Goal: Task Accomplishment & Management: Complete application form

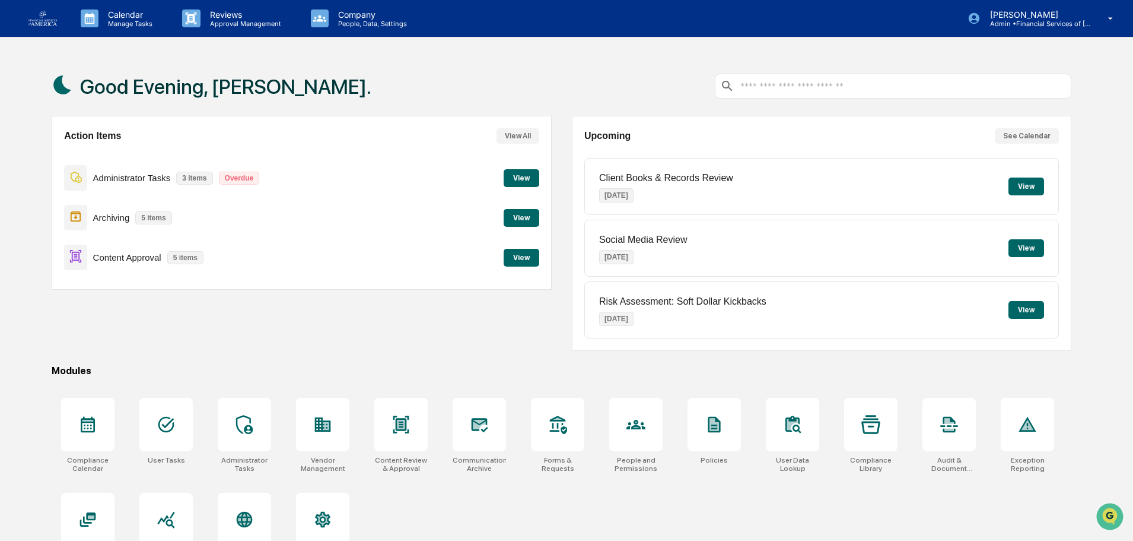
click at [529, 261] on button "View" at bounding box center [522, 258] width 36 height 18
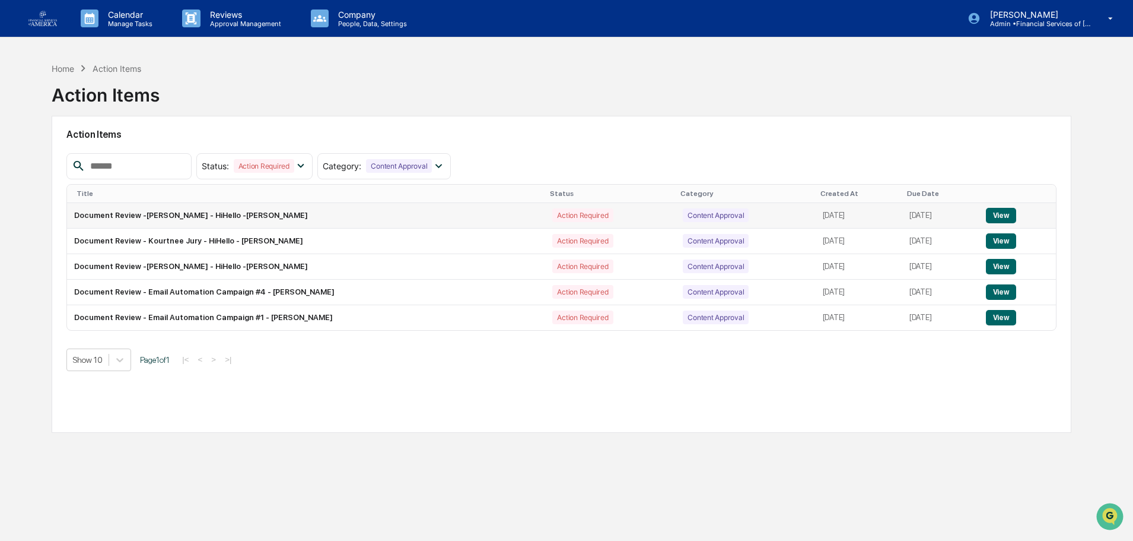
click at [1005, 212] on button "View" at bounding box center [1001, 215] width 30 height 15
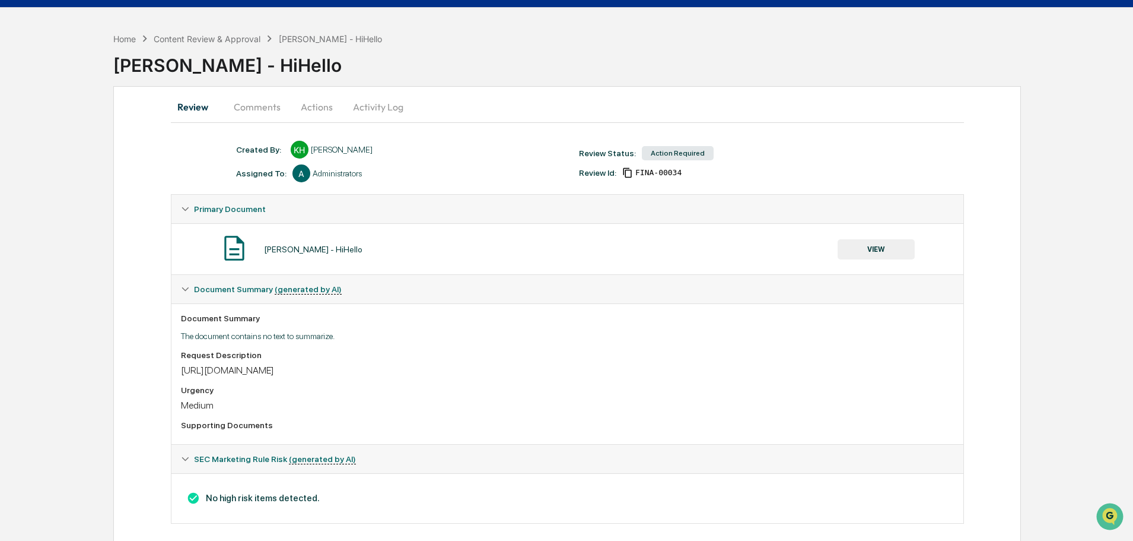
scroll to position [43, 0]
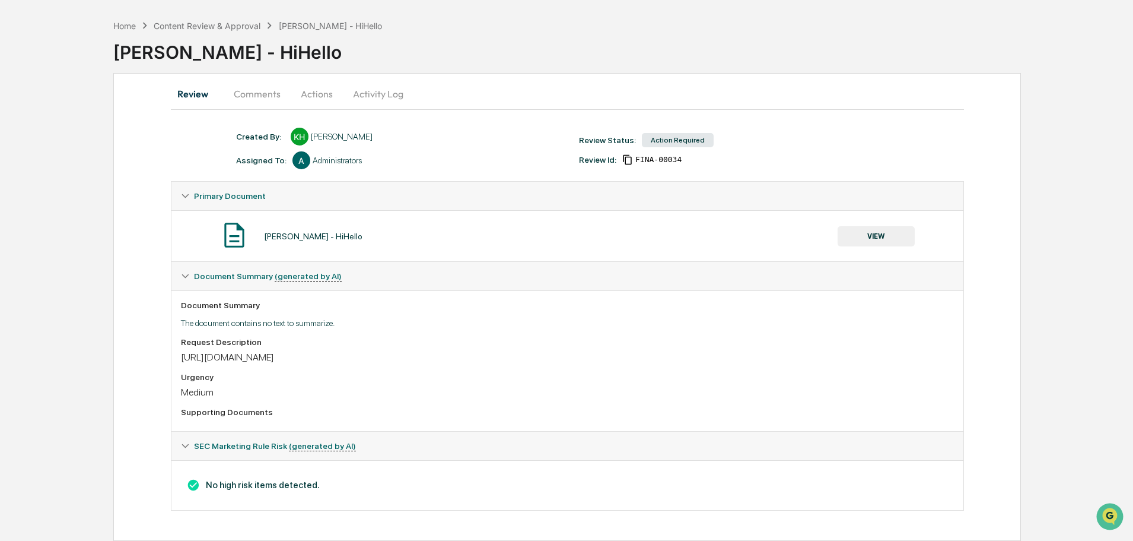
click at [916, 222] on div "[PERSON_NAME] - HiHello VIEW" at bounding box center [567, 235] width 773 height 31
click at [903, 242] on button "VIEW" at bounding box center [876, 236] width 77 height 20
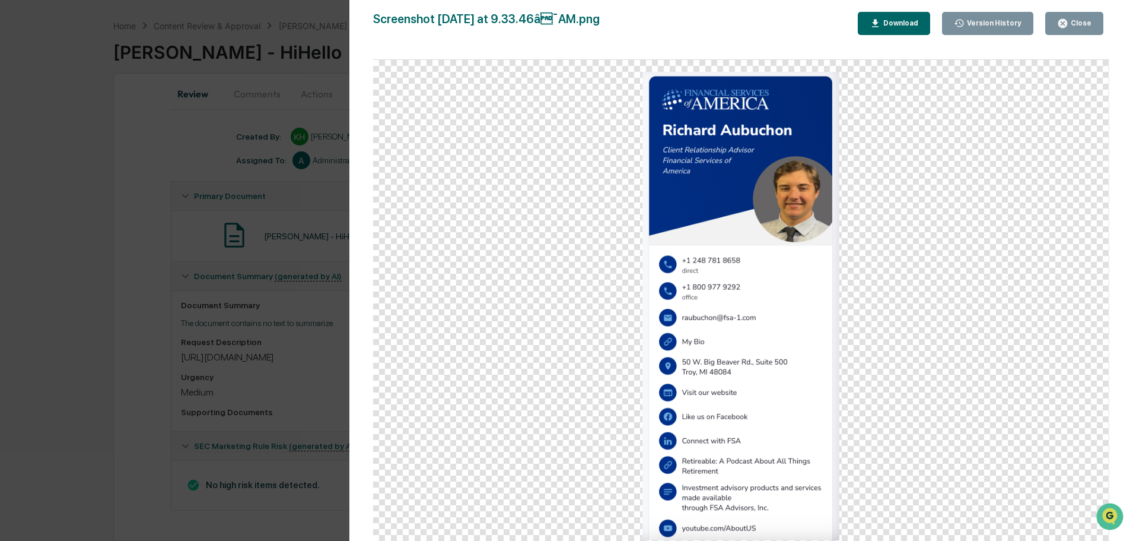
click at [1079, 28] on div "Close" at bounding box center [1074, 23] width 34 height 11
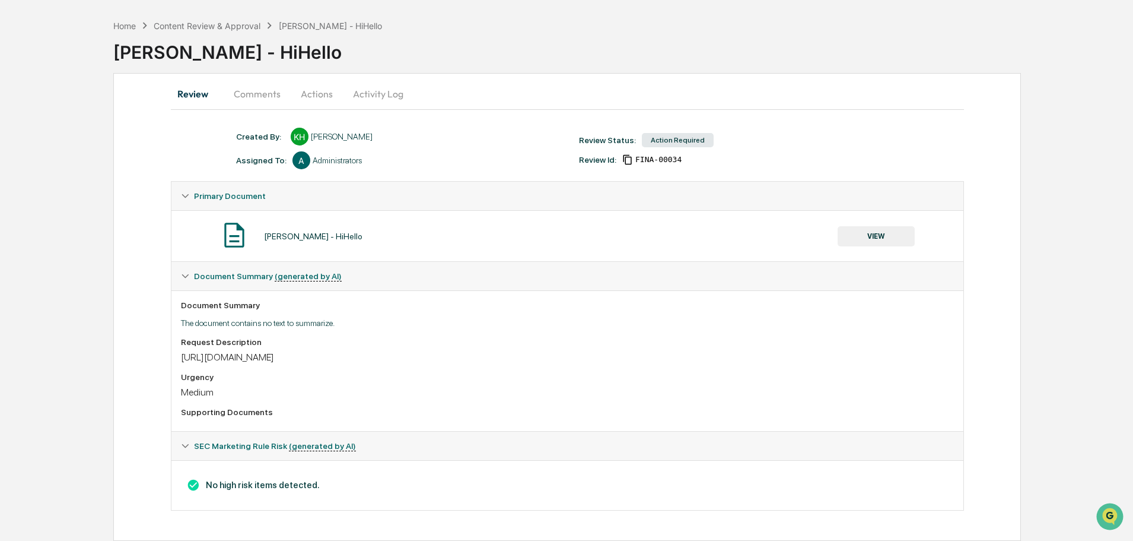
click at [322, 103] on button "Actions" at bounding box center [316, 94] width 53 height 28
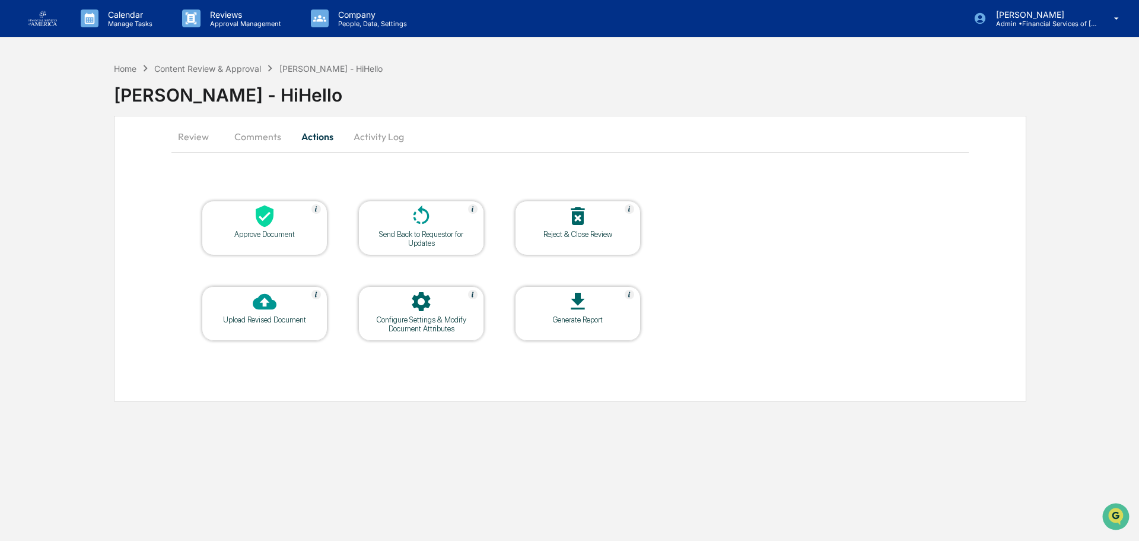
click at [223, 228] on div at bounding box center [264, 217] width 119 height 26
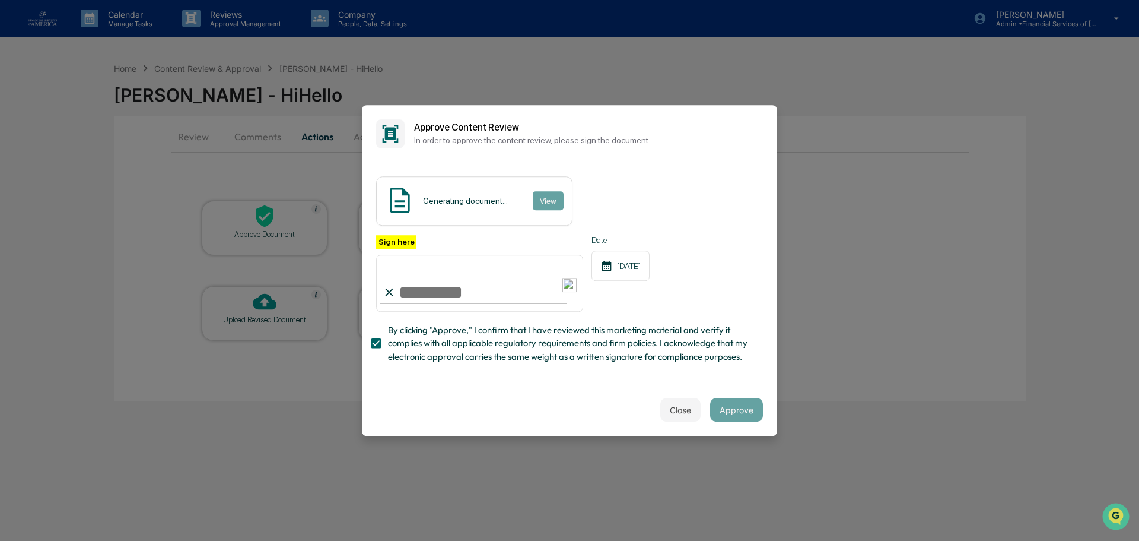
click at [400, 297] on input "Sign here" at bounding box center [479, 283] width 207 height 57
click at [421, 294] on input "Sign here" at bounding box center [479, 283] width 207 height 57
type input "**********"
click at [729, 413] on button "Approve" at bounding box center [736, 410] width 53 height 24
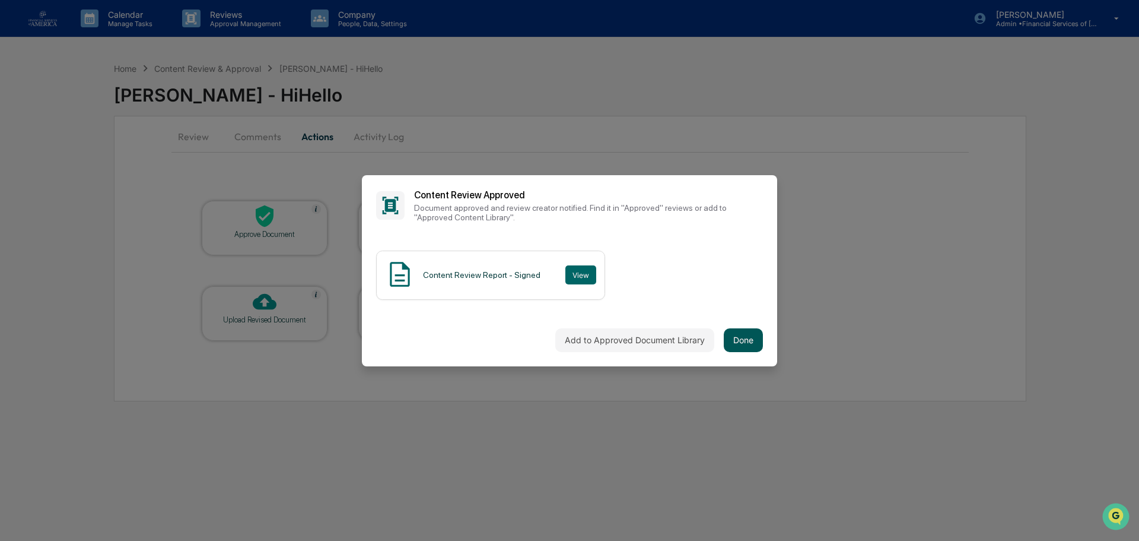
click at [734, 348] on button "Done" at bounding box center [743, 340] width 39 height 24
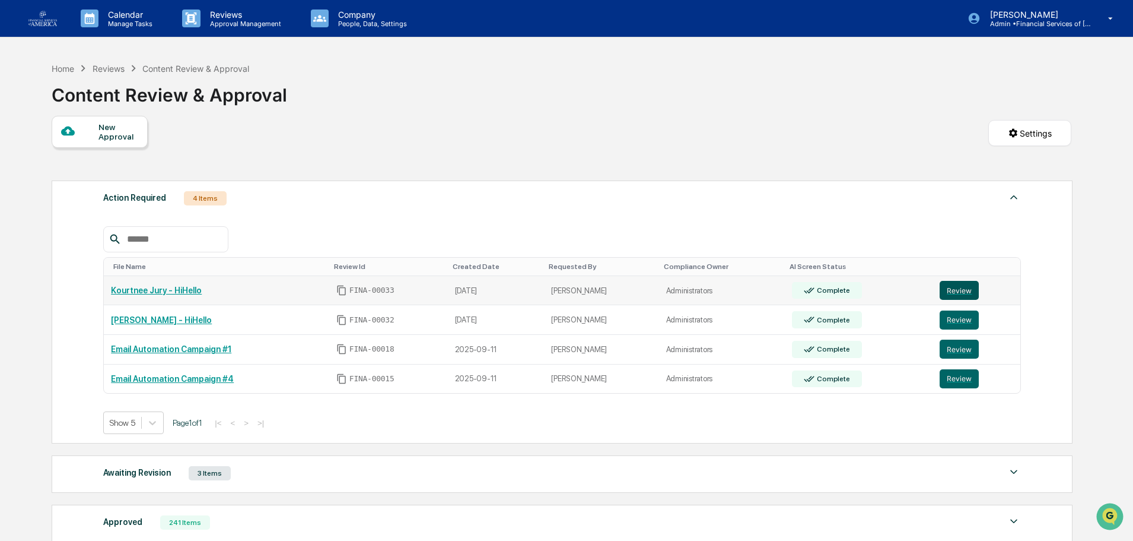
click at [943, 288] on button "Review" at bounding box center [959, 290] width 39 height 19
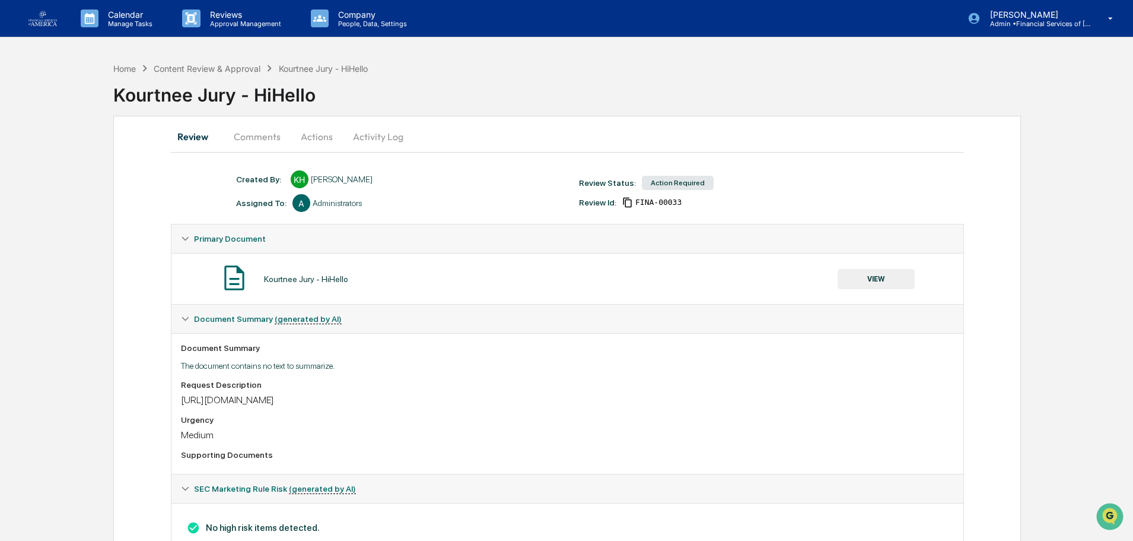
click at [900, 282] on button "VIEW" at bounding box center [876, 279] width 77 height 20
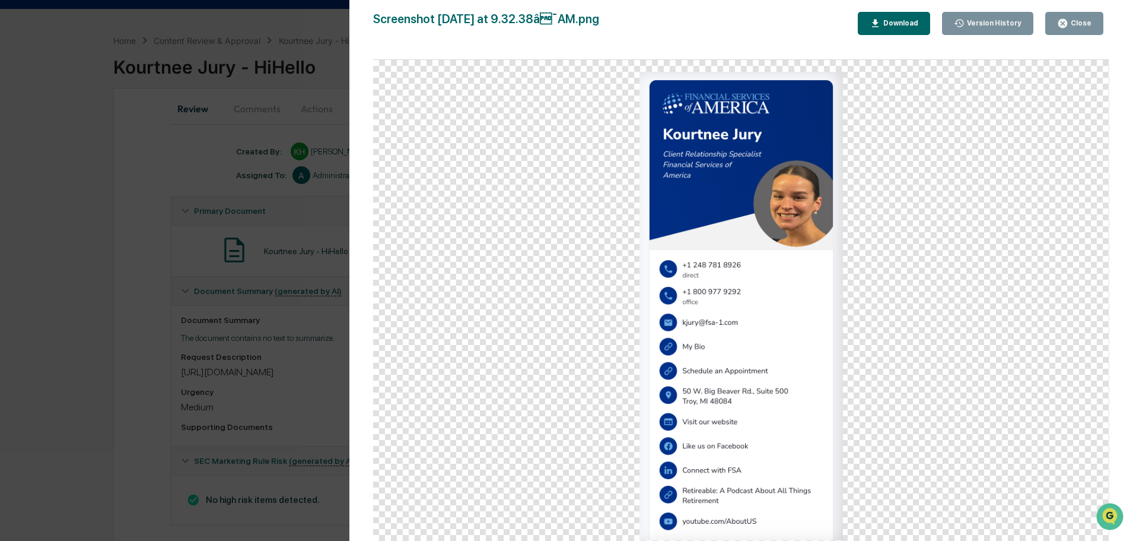
scroll to position [43, 0]
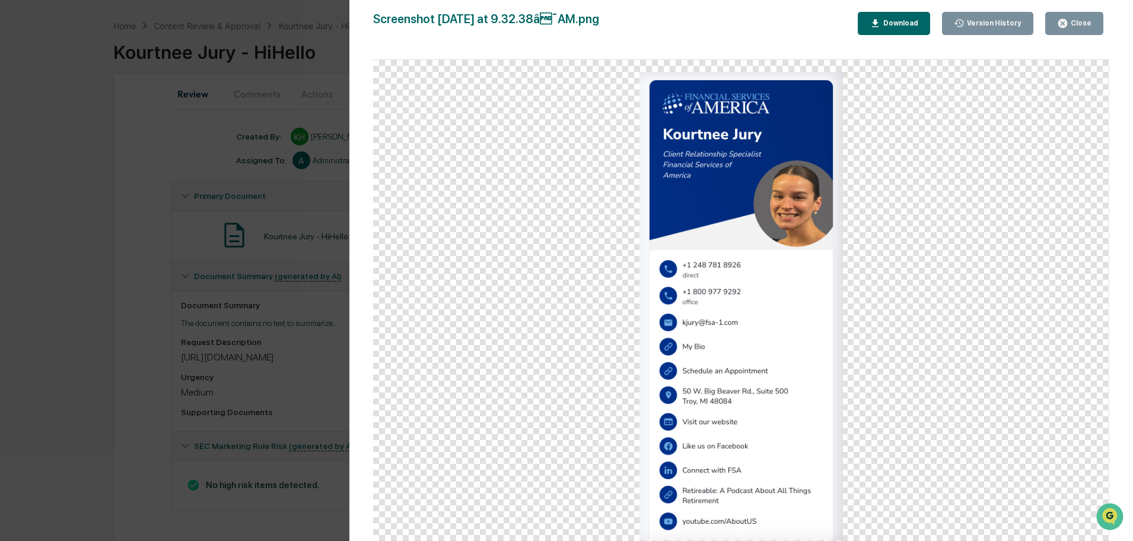
click at [1069, 31] on button "Close" at bounding box center [1075, 23] width 58 height 23
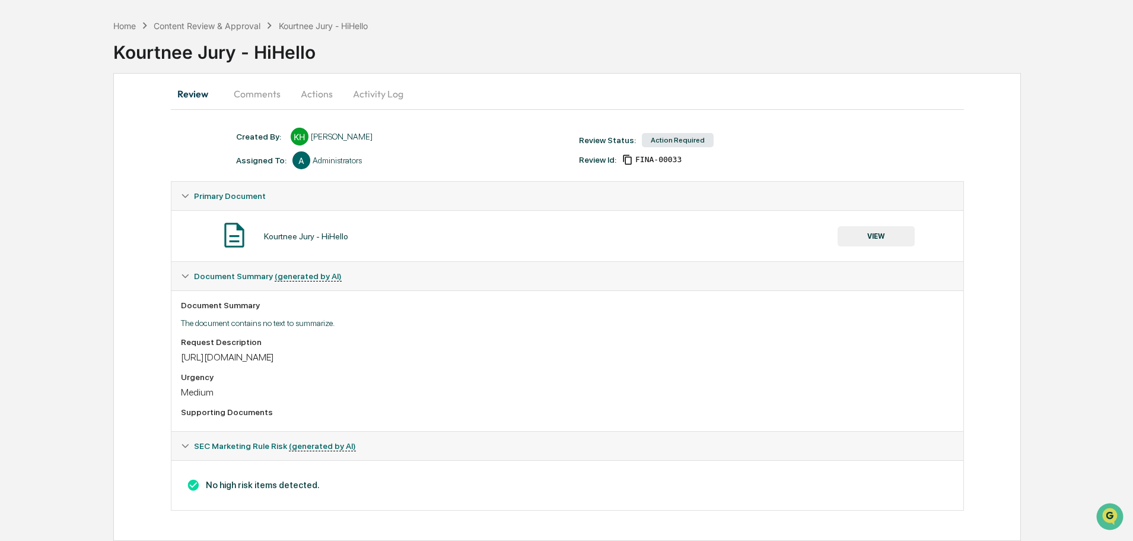
click at [315, 96] on button "Actions" at bounding box center [316, 94] width 53 height 28
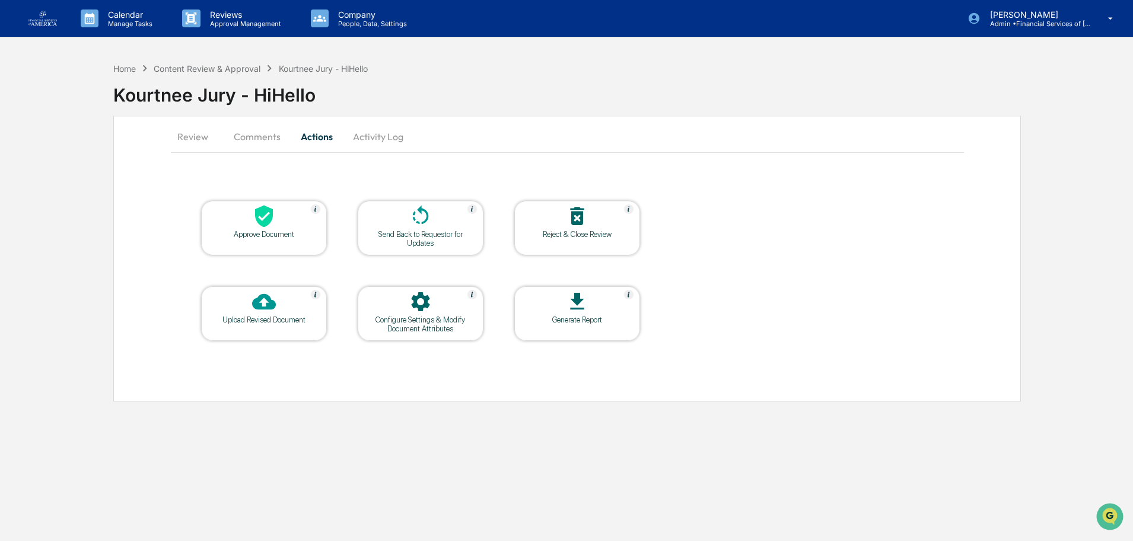
scroll to position [0, 0]
click at [274, 226] on icon at bounding box center [265, 216] width 24 height 24
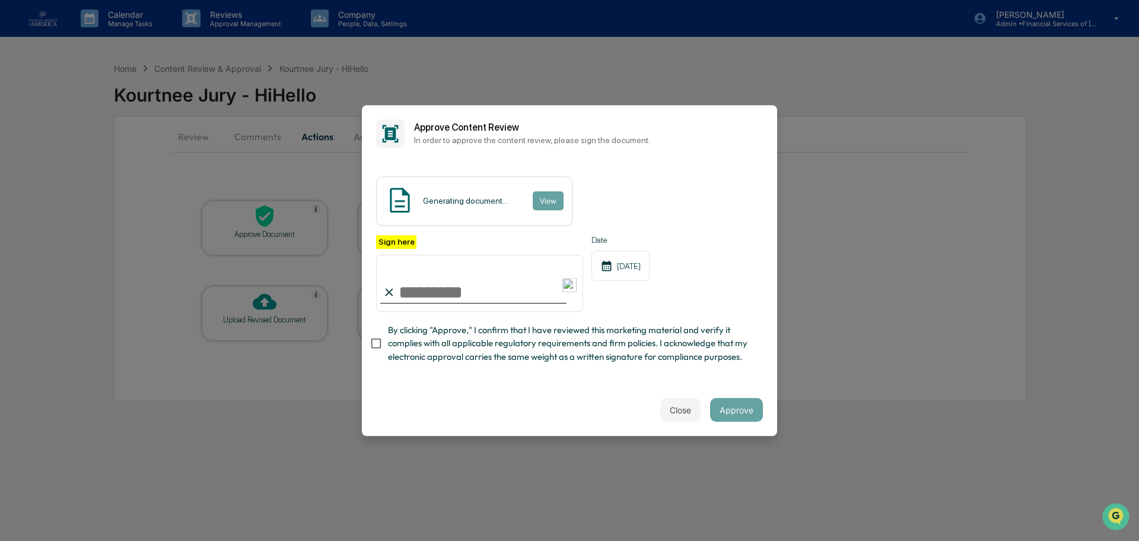
click at [425, 297] on input "Sign here" at bounding box center [479, 283] width 207 height 57
type input "**********"
drag, startPoint x: 414, startPoint y: 352, endPoint x: 450, endPoint y: 343, distance: 37.4
click at [415, 352] on span "By clicking "Approve," I confirm that I have reviewed this marketing material a…" at bounding box center [571, 343] width 366 height 40
click at [738, 411] on button "Approve" at bounding box center [736, 410] width 53 height 24
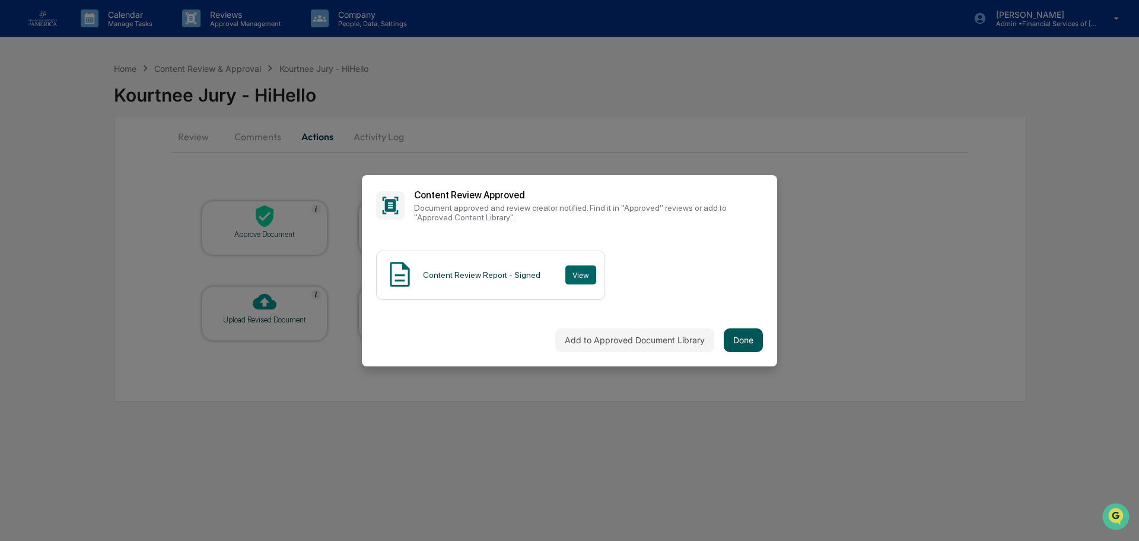
click at [760, 343] on button "Done" at bounding box center [743, 340] width 39 height 24
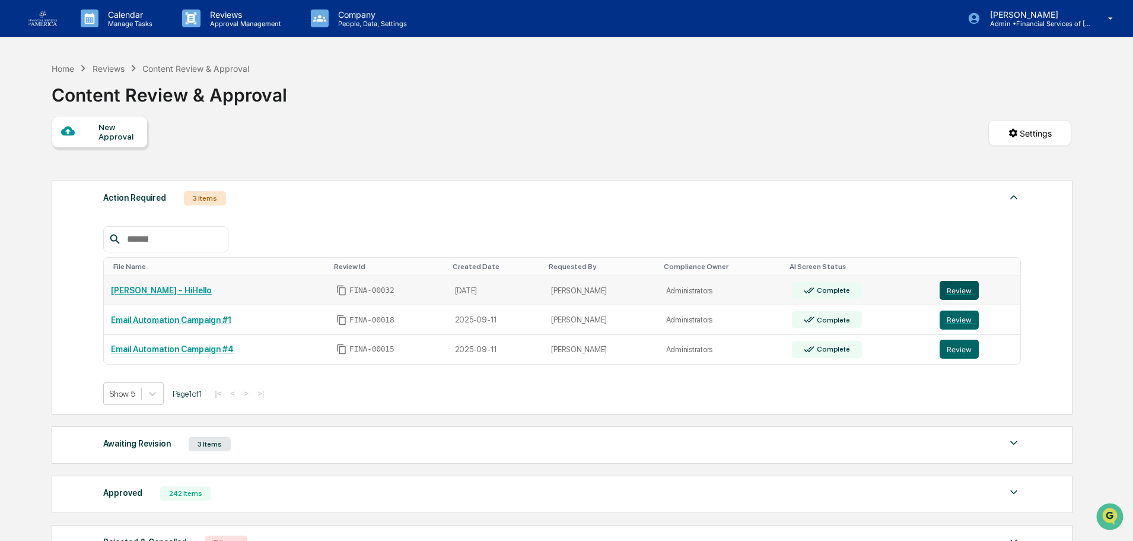
click at [960, 292] on button "Review" at bounding box center [959, 290] width 39 height 19
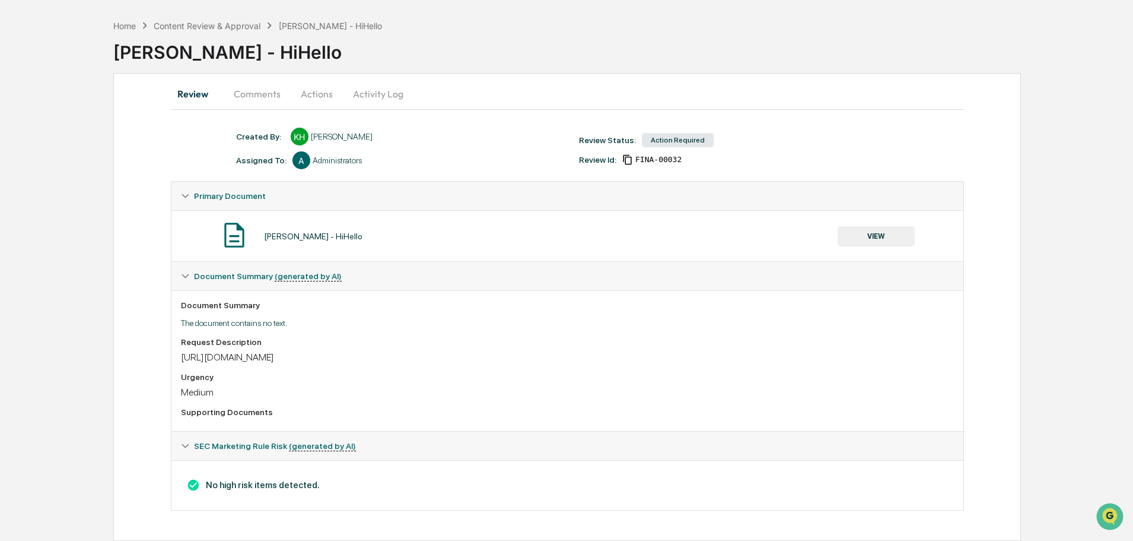
click at [872, 236] on button "VIEW" at bounding box center [876, 236] width 77 height 20
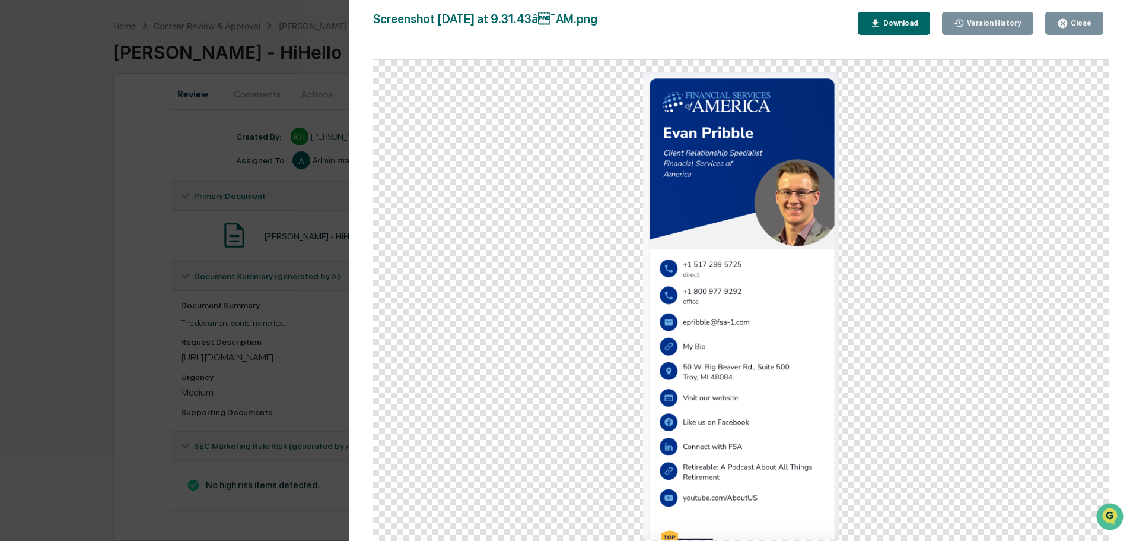
click at [1058, 27] on button "Close" at bounding box center [1075, 23] width 58 height 23
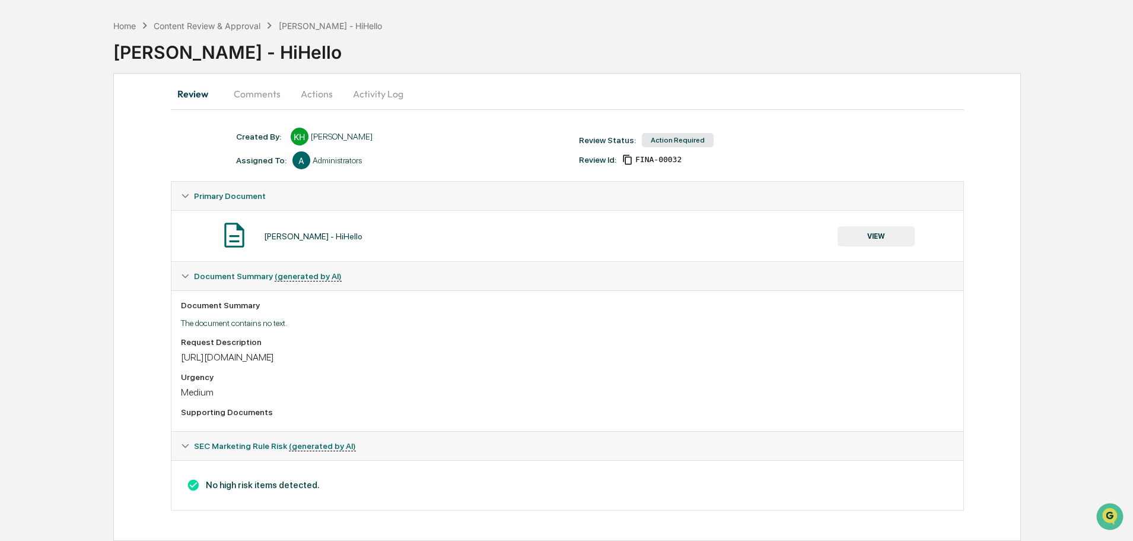
click at [294, 93] on button "Actions" at bounding box center [316, 94] width 53 height 28
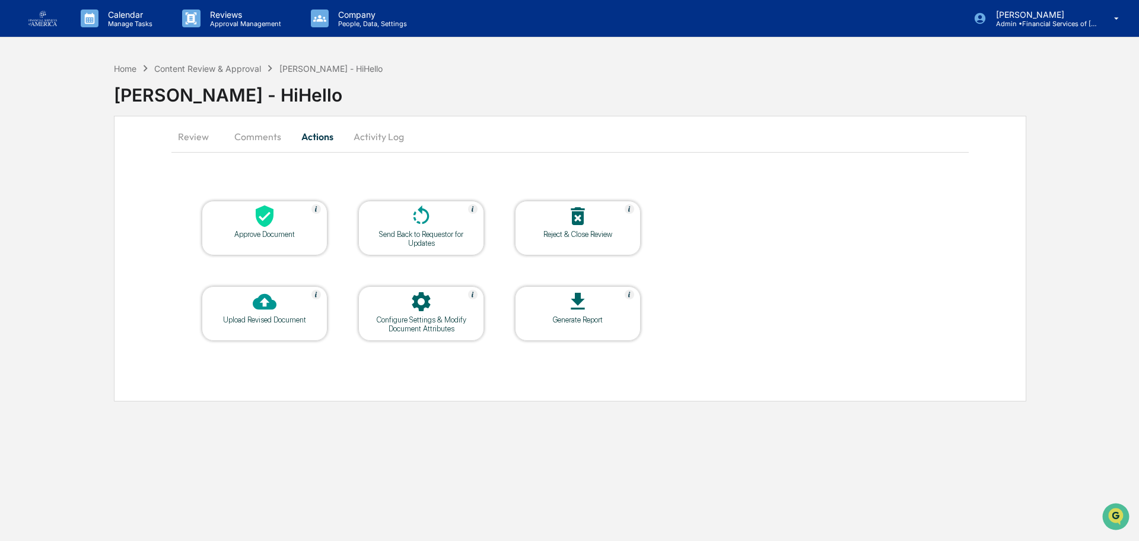
click at [256, 254] on div "Approve Document" at bounding box center [265, 228] width 126 height 55
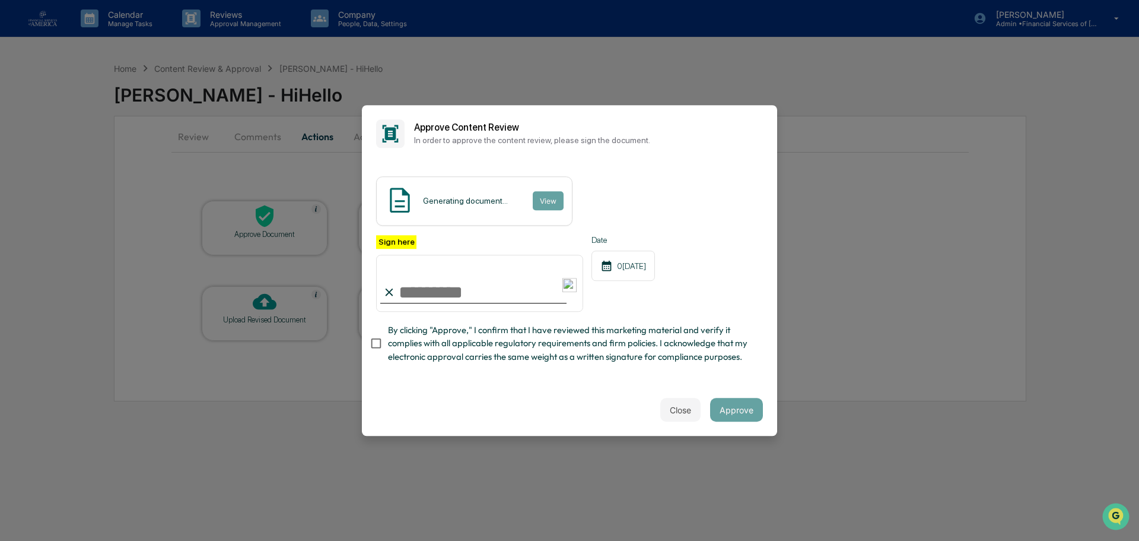
click at [427, 320] on div "Sign here Date 09/16/2025 By clicking "Approve," I confirm that I have reviewed…" at bounding box center [569, 302] width 387 height 135
click at [433, 331] on span "By clicking "Approve," I confirm that I have reviewed this marketing material a…" at bounding box center [571, 343] width 366 height 40
click at [436, 294] on input "Sign here" at bounding box center [479, 283] width 207 height 57
type input "**********"
click at [738, 414] on button "Approve" at bounding box center [736, 410] width 53 height 24
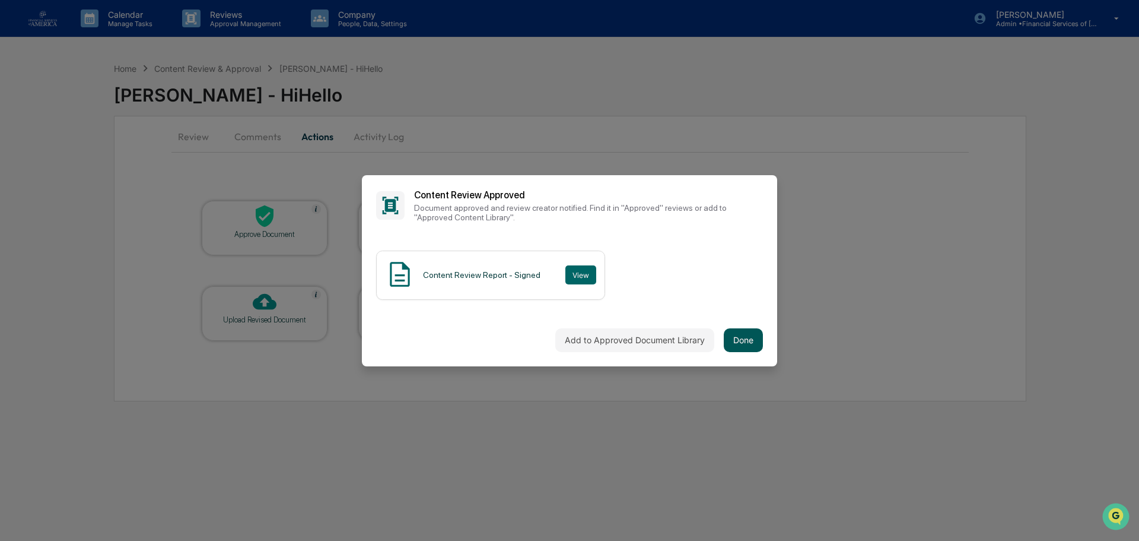
click at [746, 336] on button "Done" at bounding box center [743, 340] width 39 height 24
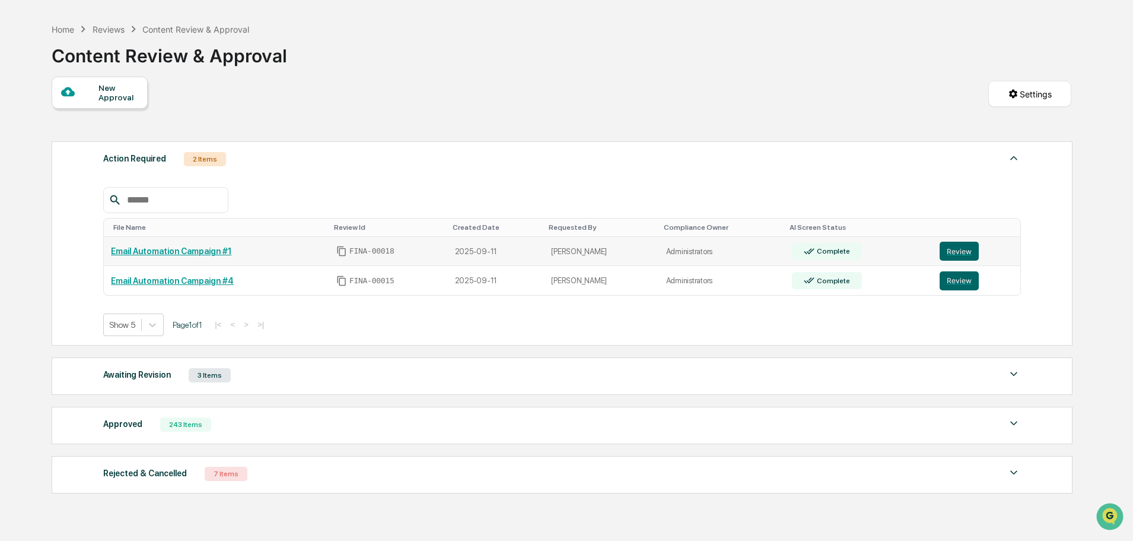
scroll to position [59, 0]
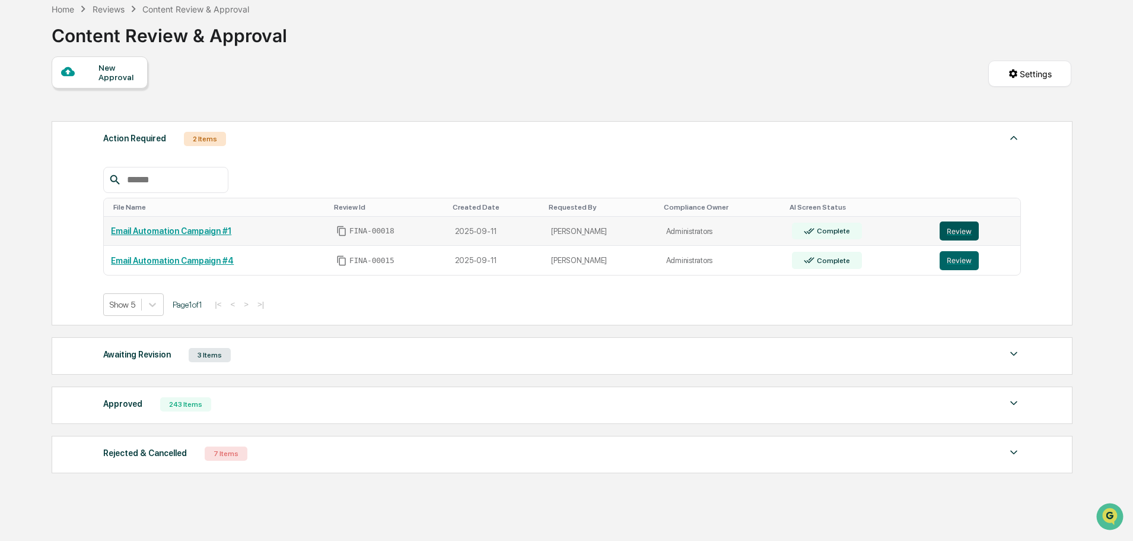
click at [963, 224] on button "Review" at bounding box center [959, 230] width 39 height 19
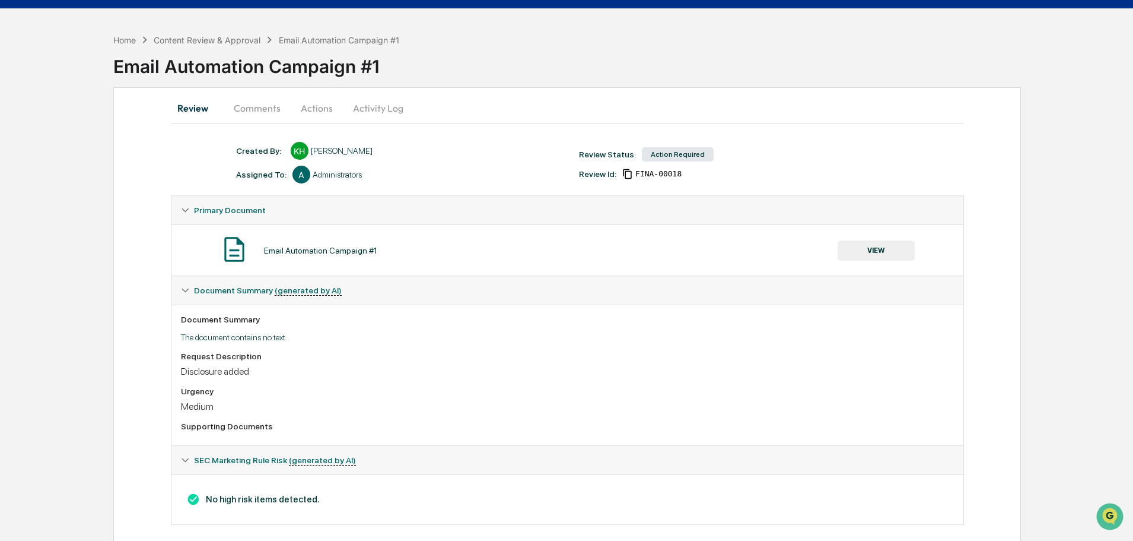
scroll to position [43, 0]
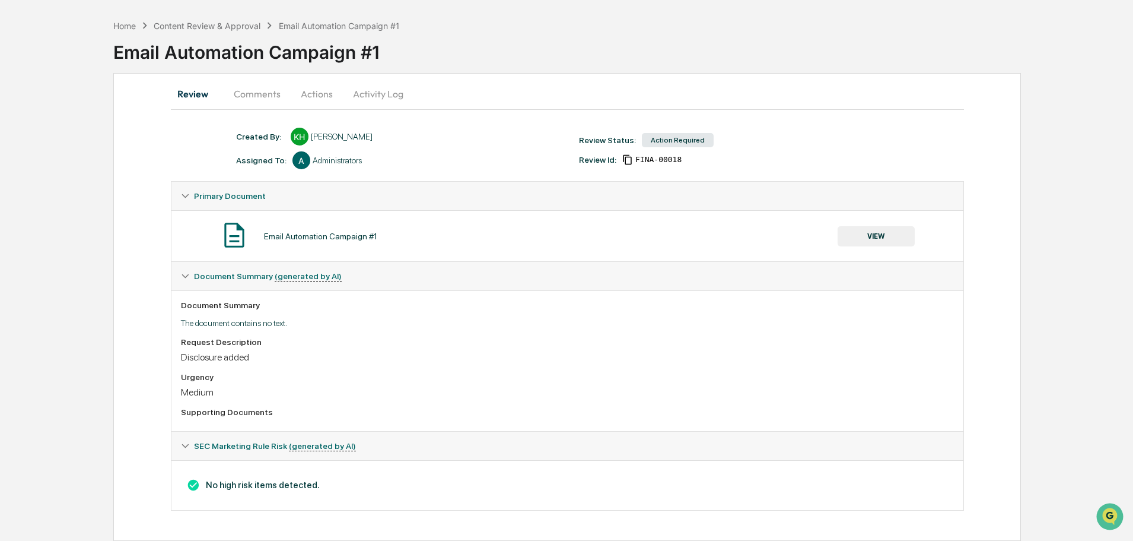
click at [259, 96] on button "Comments" at bounding box center [257, 94] width 66 height 28
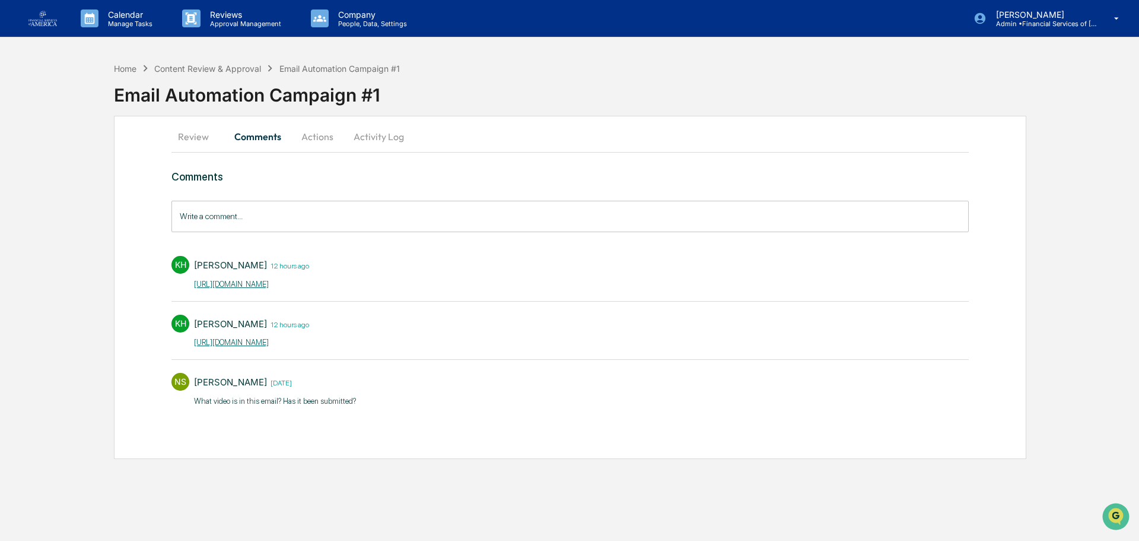
click at [377, 138] on button "Activity Log" at bounding box center [378, 136] width 69 height 28
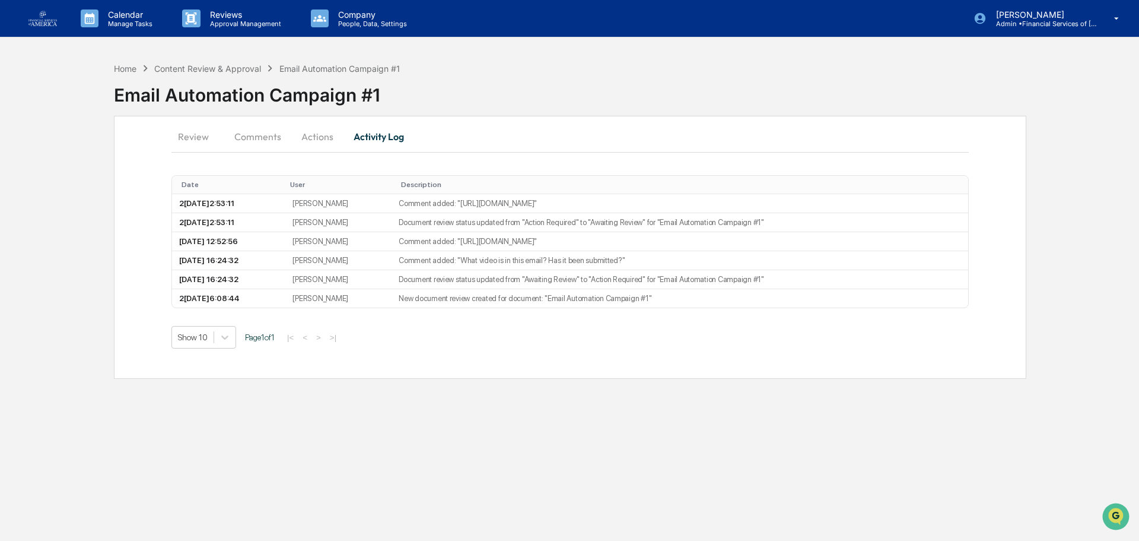
click at [196, 136] on button "Review" at bounding box center [197, 136] width 53 height 28
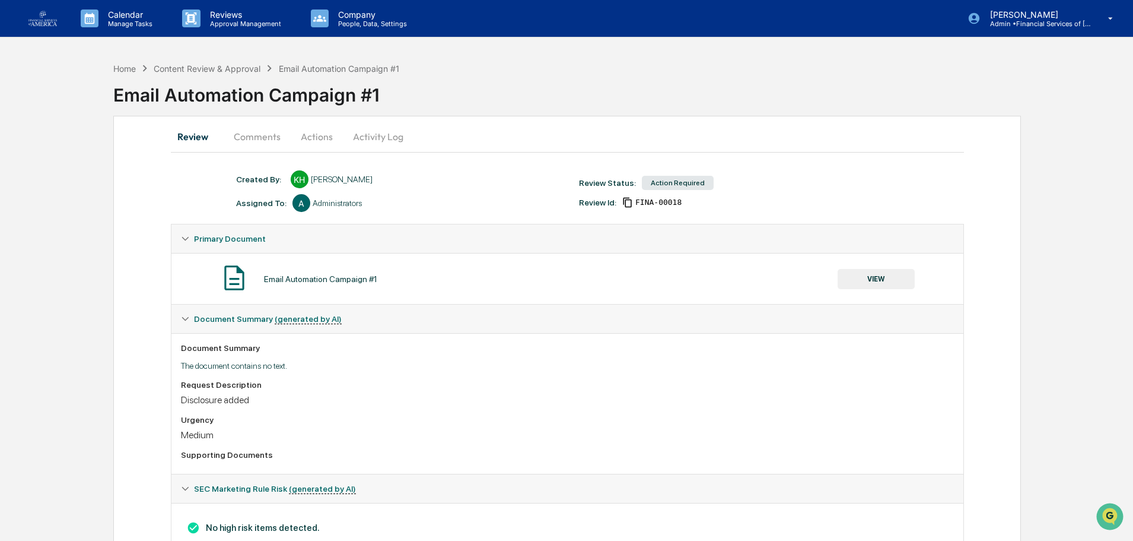
click at [866, 281] on button "VIEW" at bounding box center [876, 279] width 77 height 20
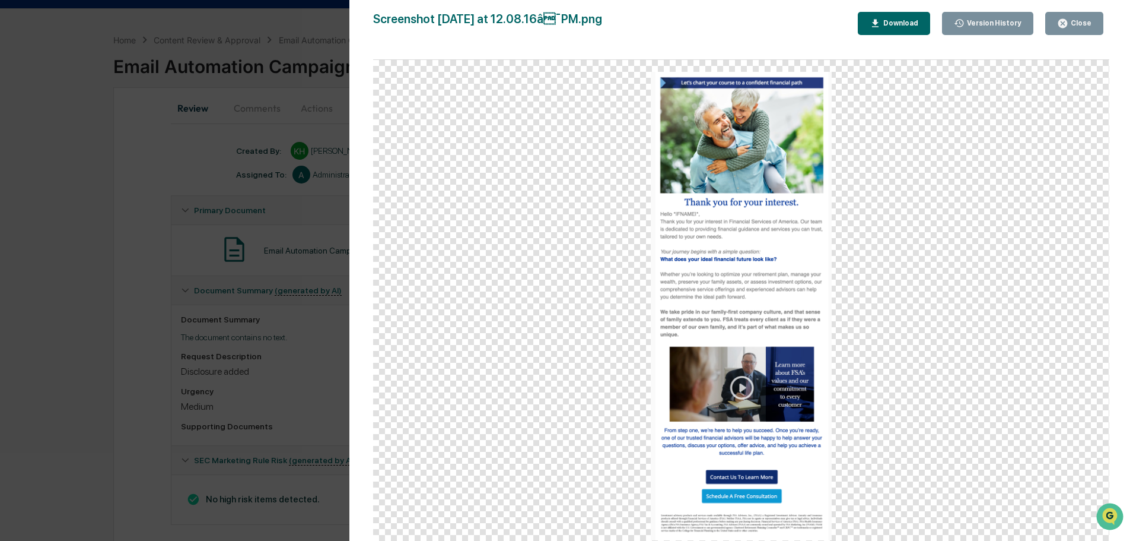
scroll to position [43, 0]
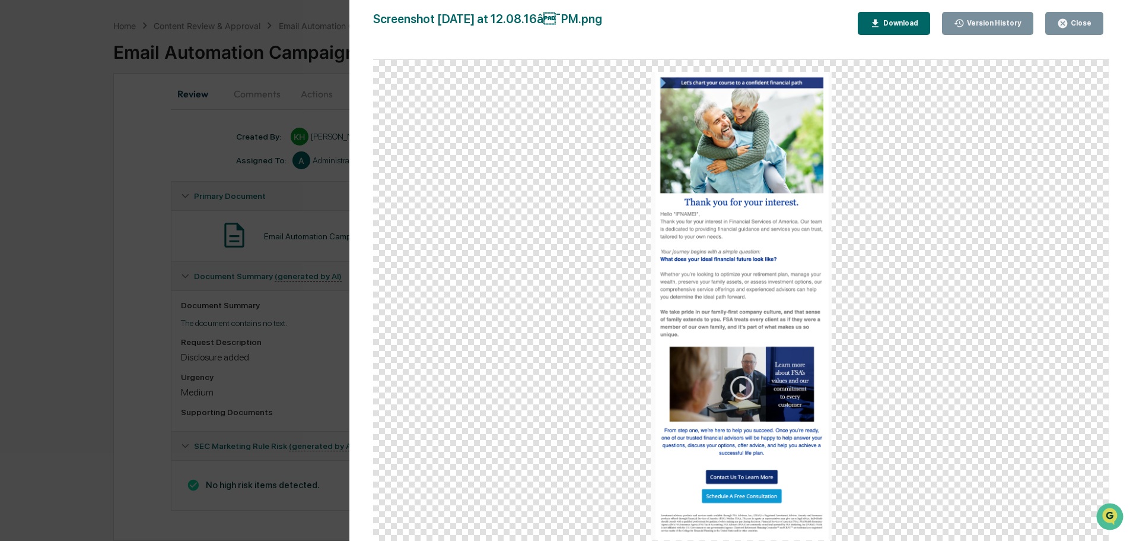
click at [1084, 28] on div "Close" at bounding box center [1074, 23] width 34 height 11
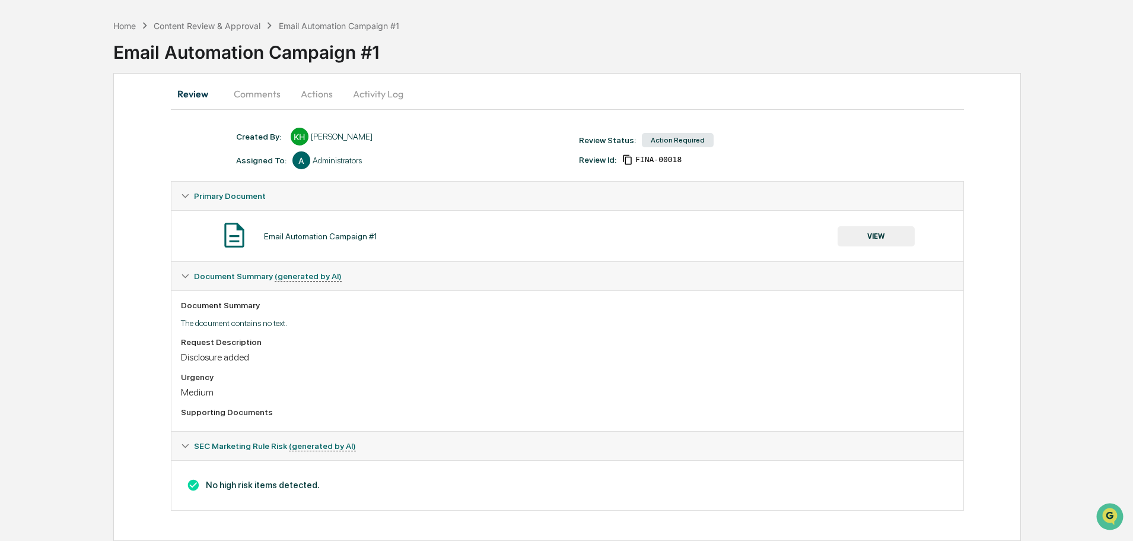
click at [318, 97] on button "Actions" at bounding box center [316, 94] width 53 height 28
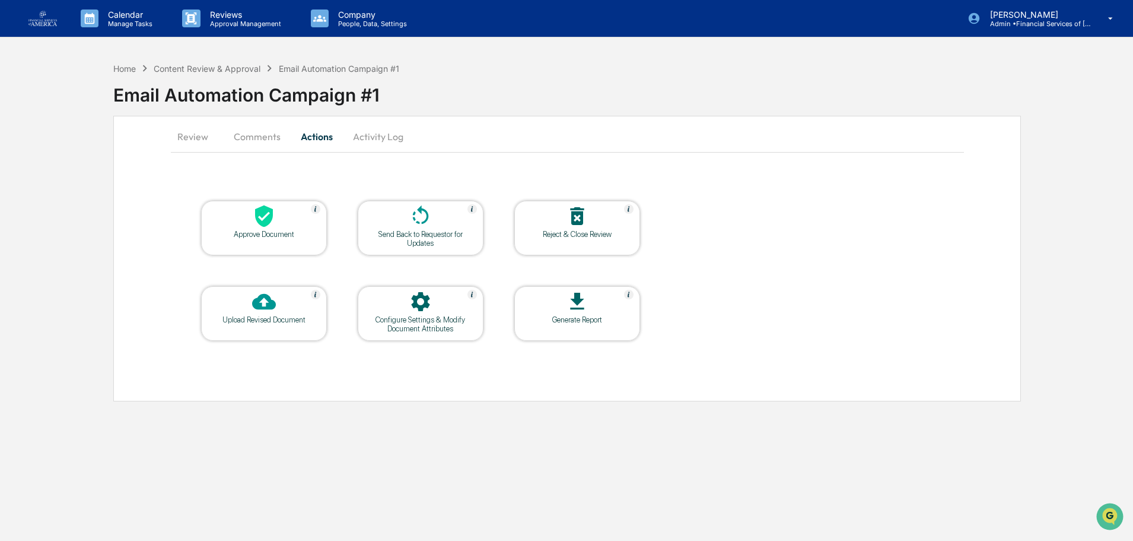
scroll to position [0, 0]
click at [405, 235] on div "Send Back to Requestor for Updates" at bounding box center [421, 239] width 107 height 18
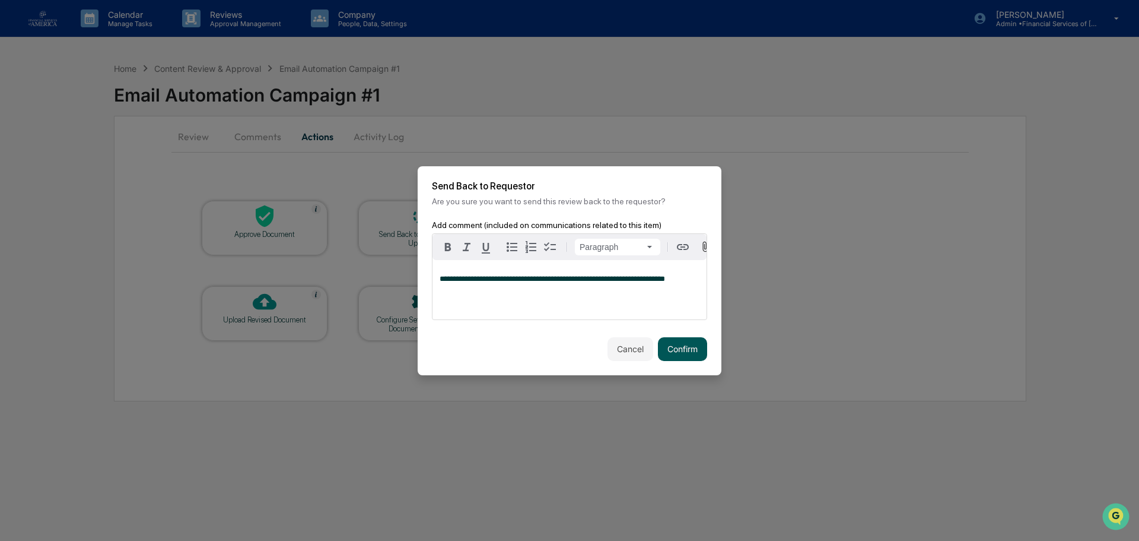
click at [682, 347] on button "Confirm" at bounding box center [682, 349] width 49 height 24
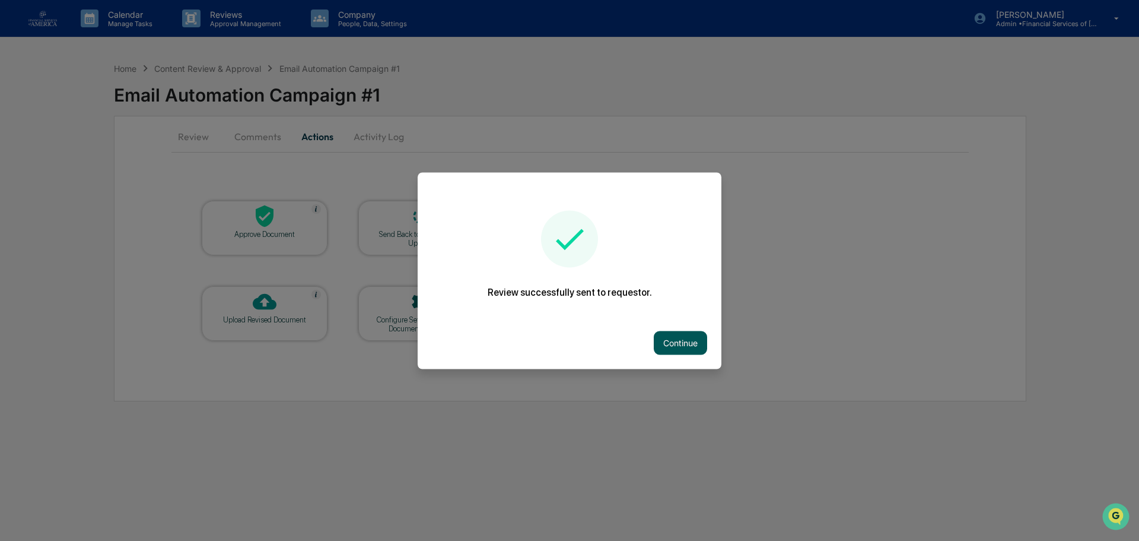
click at [687, 339] on button "Continue" at bounding box center [680, 343] width 53 height 24
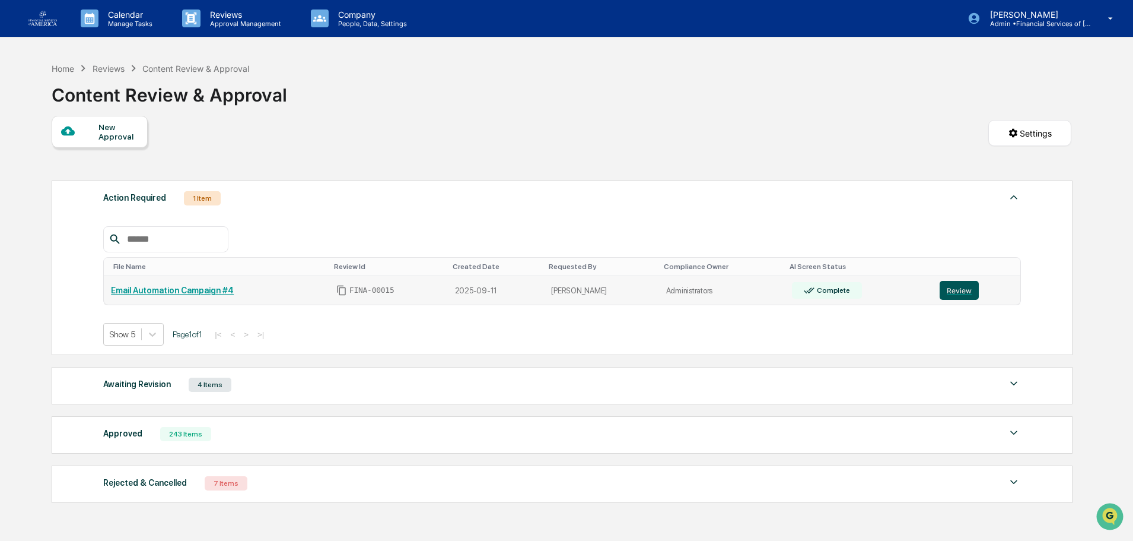
click at [940, 290] on button "Review" at bounding box center [959, 290] width 39 height 19
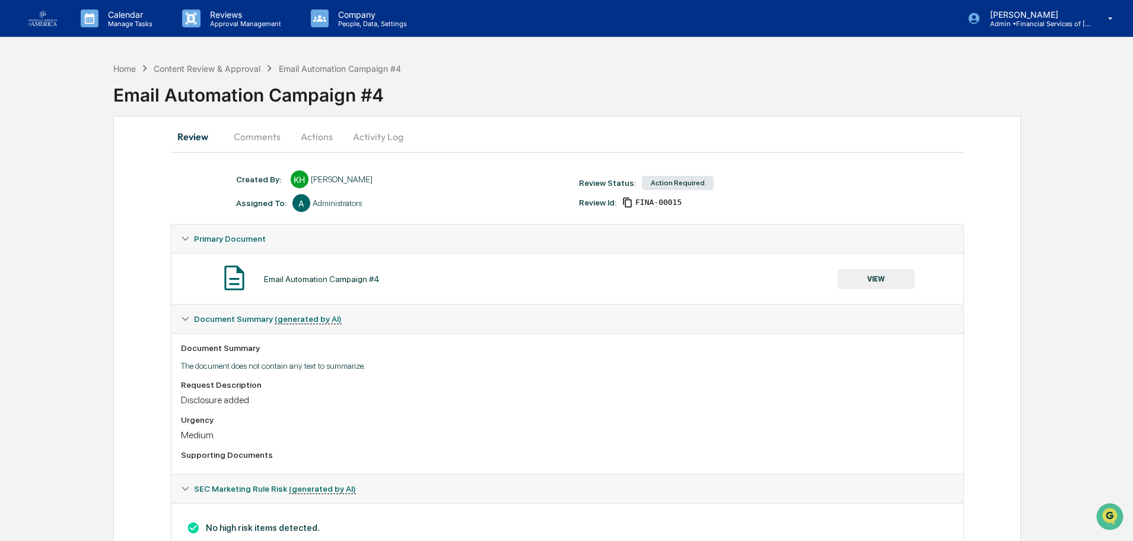
scroll to position [43, 0]
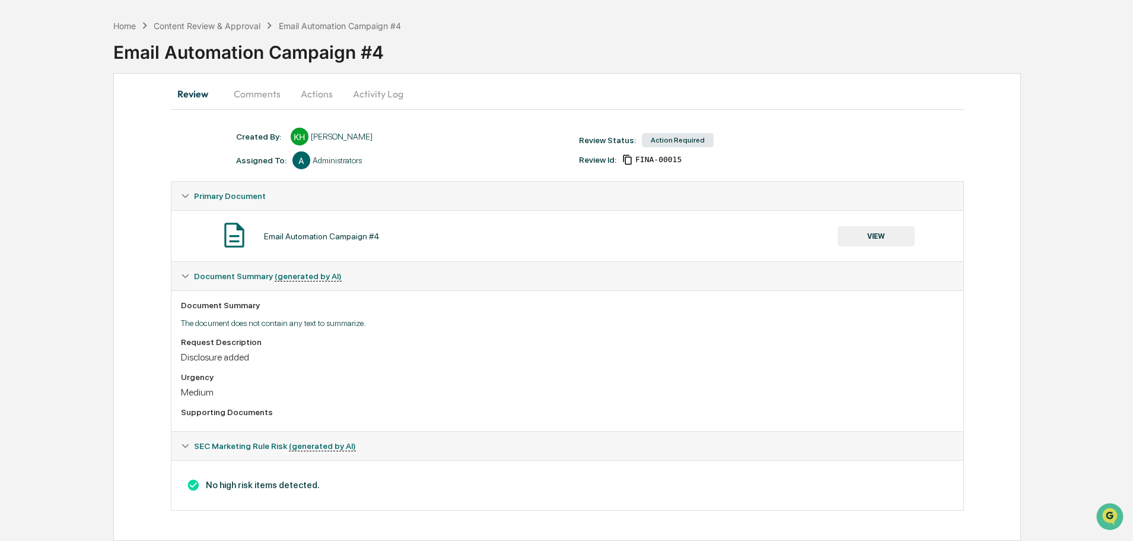
click at [246, 89] on button "Comments" at bounding box center [257, 94] width 66 height 28
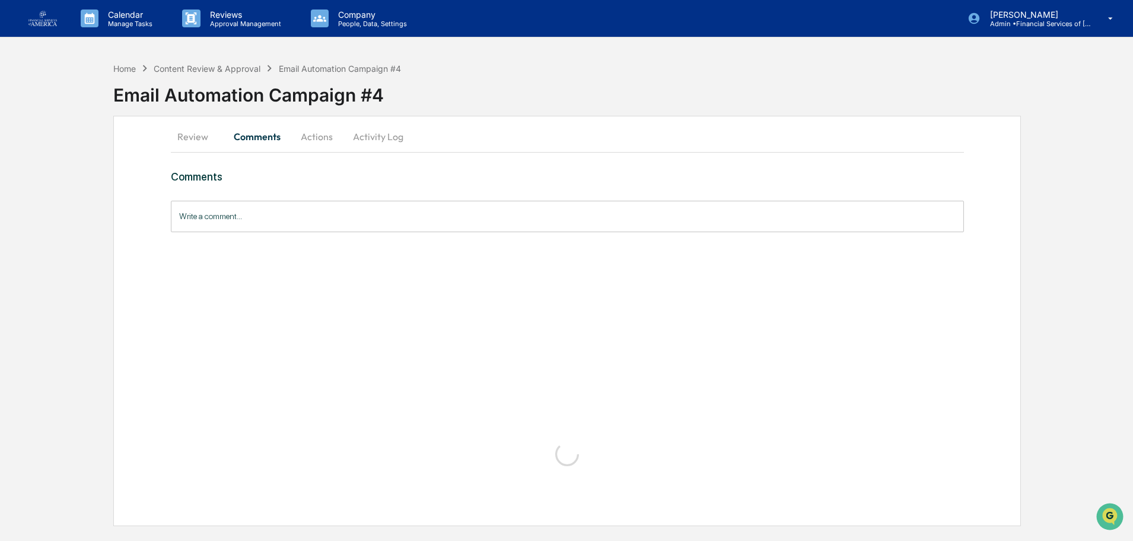
scroll to position [0, 0]
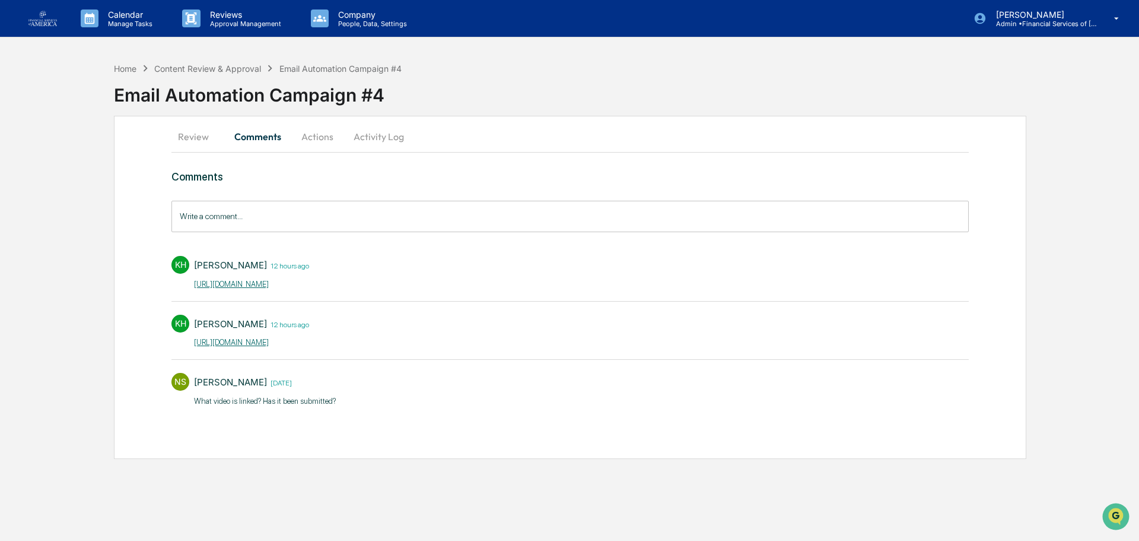
click at [269, 287] on link "[URL][DOMAIN_NAME]" at bounding box center [231, 283] width 75 height 9
click at [272, 335] on div "[PERSON_NAME] 12 hours ago ​ [URL][DOMAIN_NAME]" at bounding box center [251, 333] width 115 height 38
click at [269, 345] on link "[URL][DOMAIN_NAME]" at bounding box center [231, 342] width 75 height 9
click at [310, 136] on button "Actions" at bounding box center [317, 136] width 53 height 28
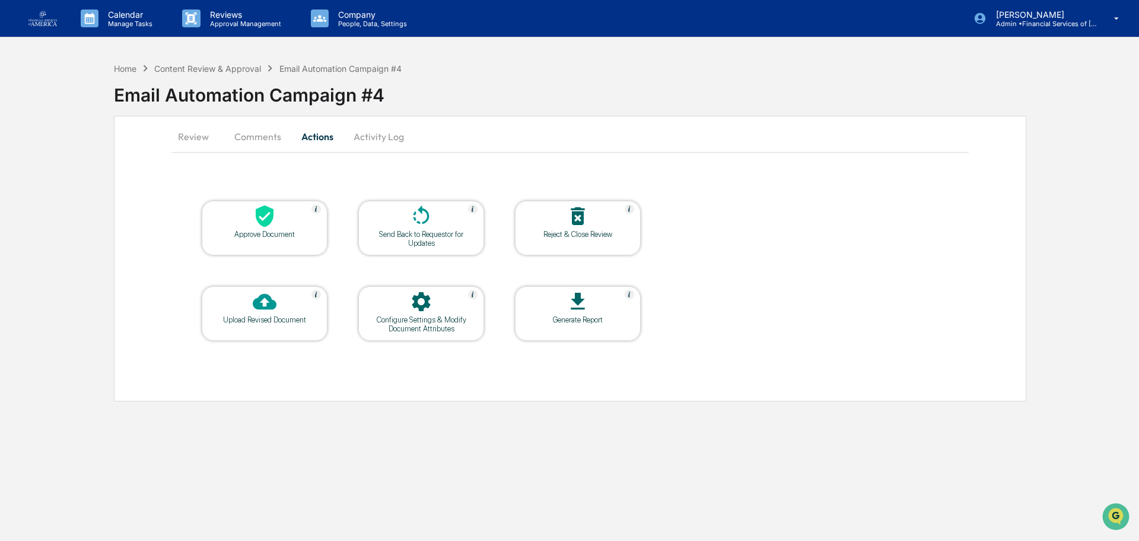
click at [389, 233] on div "Send Back to Requestor for Updates" at bounding box center [421, 239] width 107 height 18
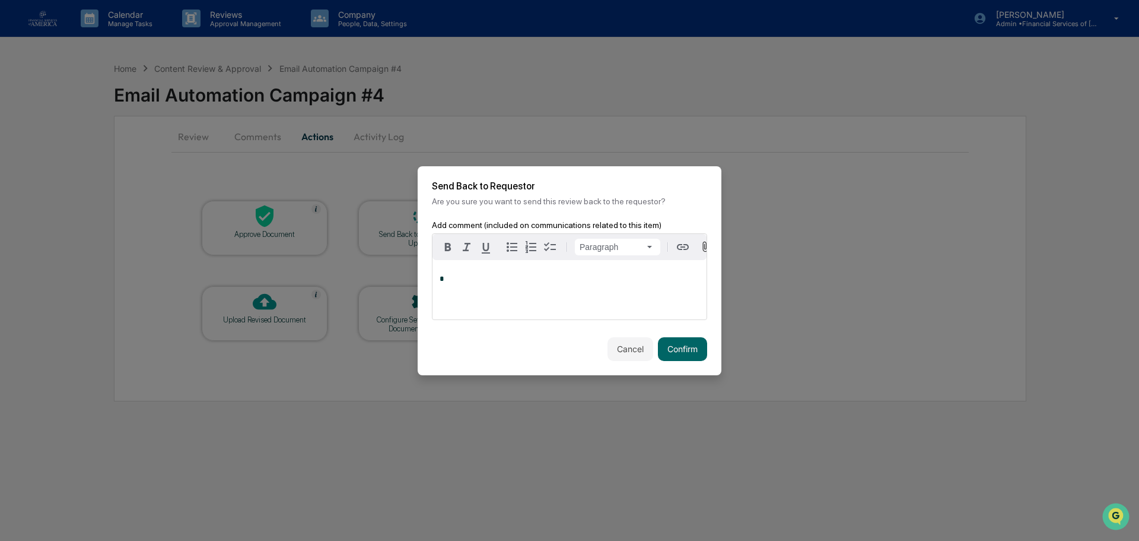
click at [478, 287] on div "*" at bounding box center [570, 289] width 274 height 59
click at [684, 353] on button "Confirm" at bounding box center [682, 349] width 49 height 24
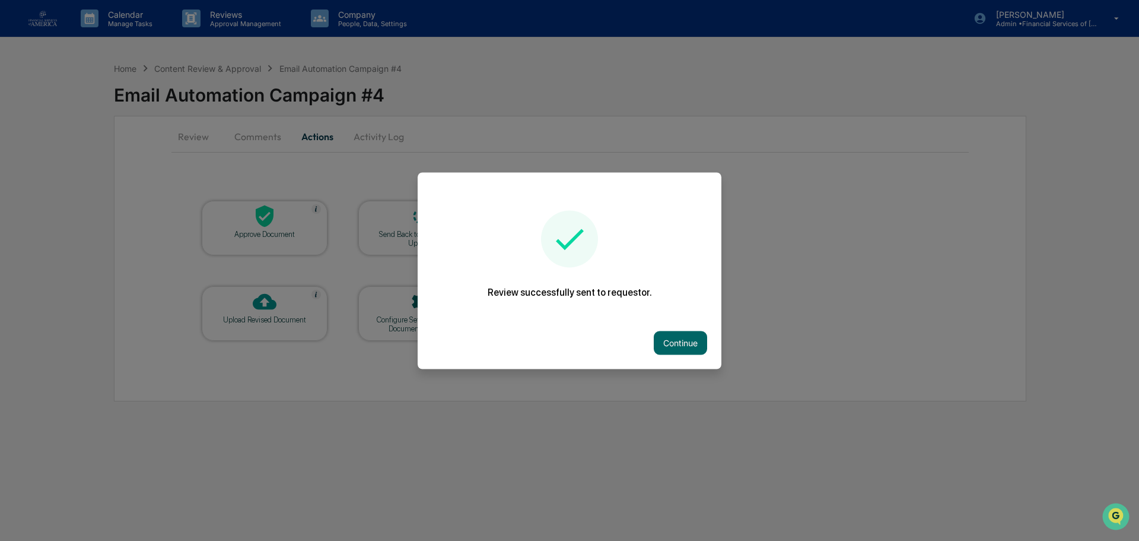
click at [684, 353] on button "Continue" at bounding box center [680, 343] width 53 height 24
